Goal: Information Seeking & Learning: Learn about a topic

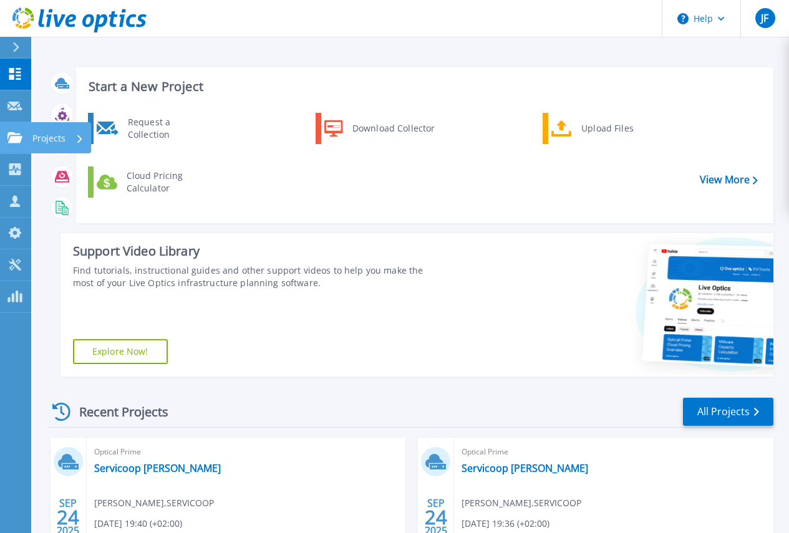
click at [16, 144] on link "Projects Projects" at bounding box center [15, 138] width 31 height 32
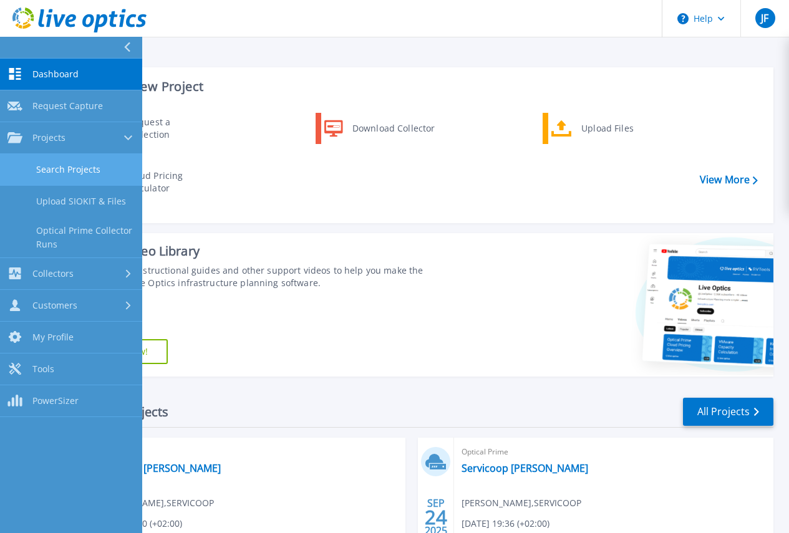
click at [67, 169] on link "Search Projects" at bounding box center [71, 170] width 142 height 32
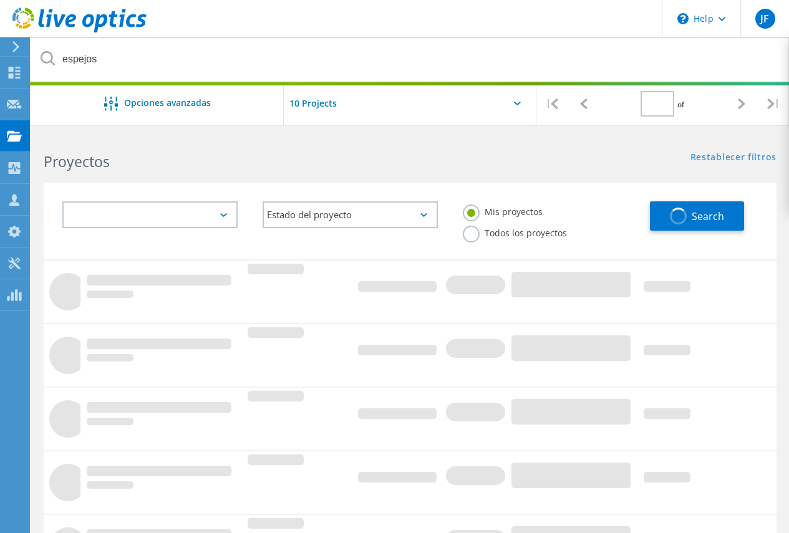
type input "1"
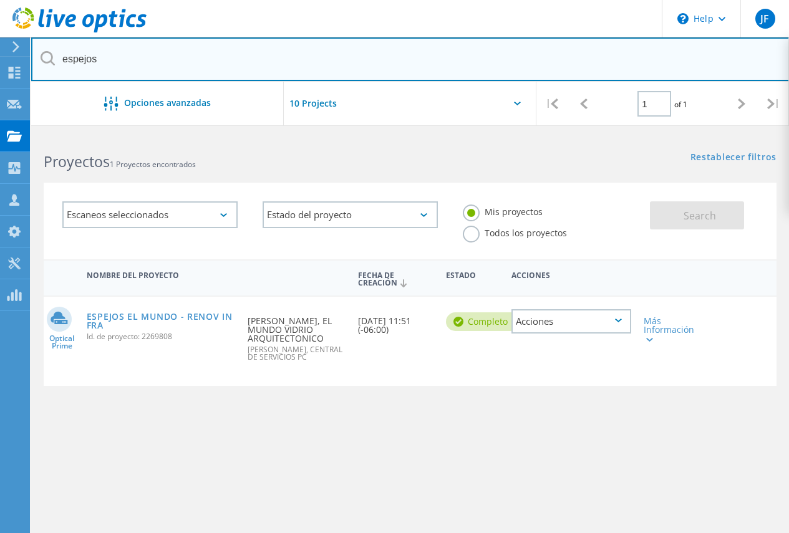
click at [177, 58] on input "espejos" at bounding box center [410, 59] width 758 height 44
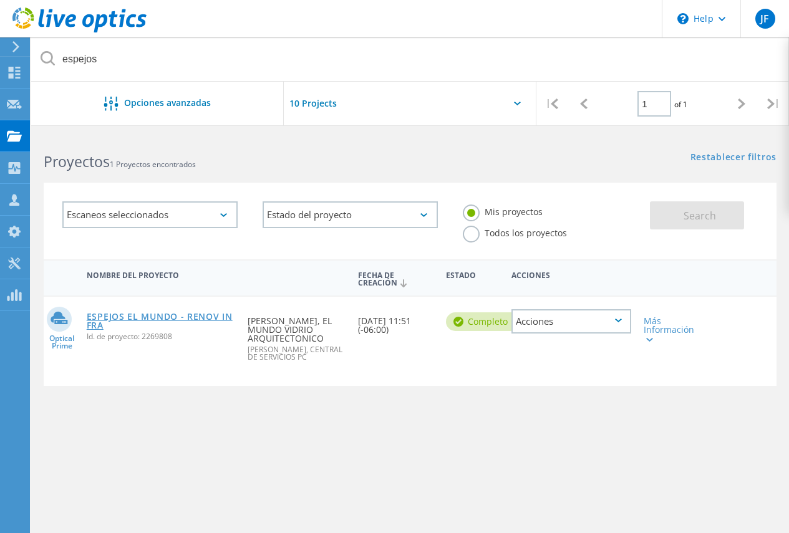
click at [144, 316] on link "ESPEJOS EL MUNDO - RENOV INFRA" at bounding box center [161, 320] width 149 height 17
click at [121, 318] on link "ESPEJOS EL MUNDO - RENOV INFRA" at bounding box center [161, 320] width 149 height 17
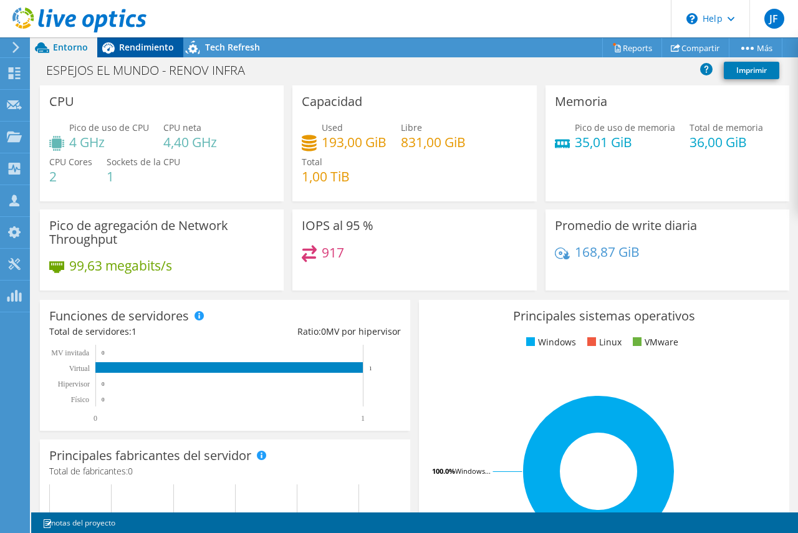
click at [140, 49] on span "Rendimiento" at bounding box center [146, 47] width 55 height 12
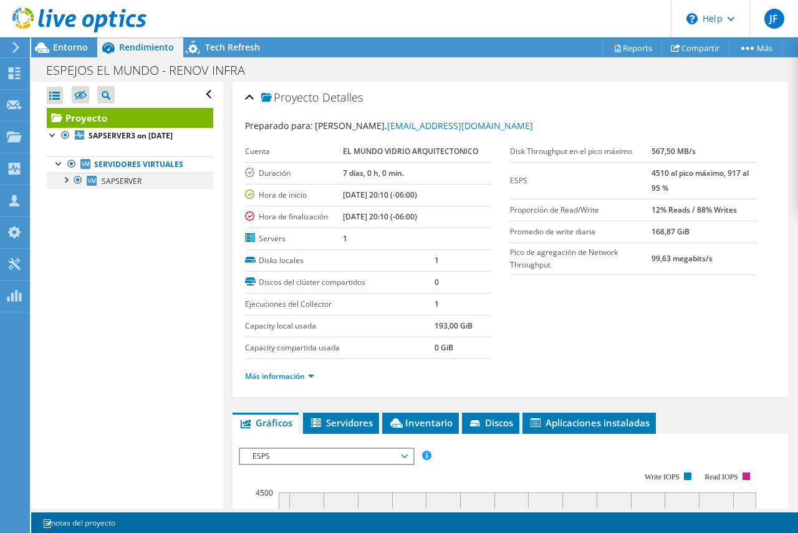
click at [68, 178] on div at bounding box center [65, 179] width 12 height 12
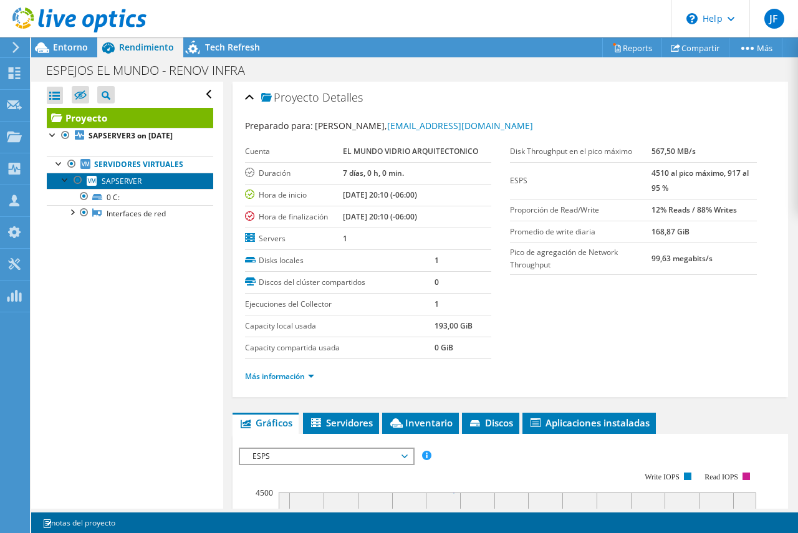
click at [122, 181] on span "SAPSERVER" at bounding box center [122, 181] width 40 height 11
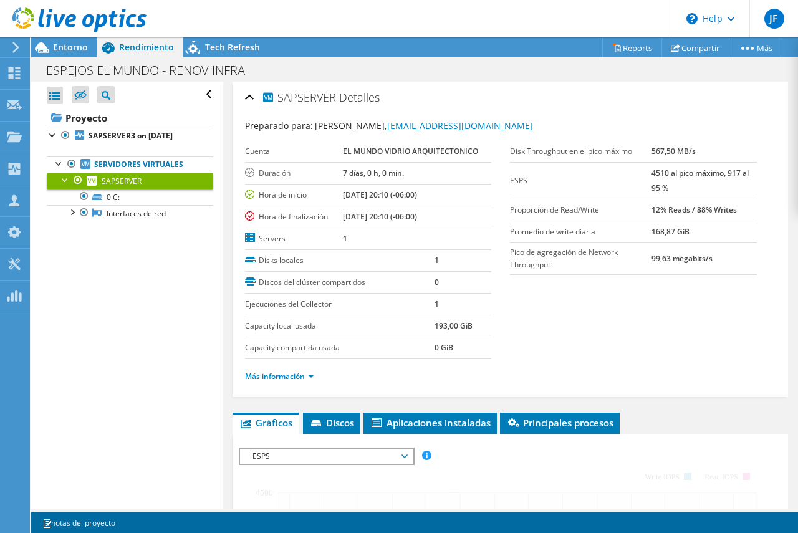
click at [75, 42] on span "Entorno" at bounding box center [70, 47] width 35 height 12
click at [74, 46] on span "Entorno" at bounding box center [70, 47] width 35 height 12
click at [60, 46] on span "Entorno" at bounding box center [70, 47] width 35 height 12
